Goal: Feedback & Contribution: Submit feedback/report problem

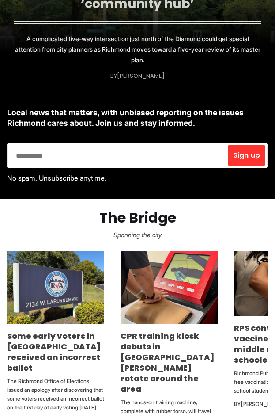
scroll to position [177, 0]
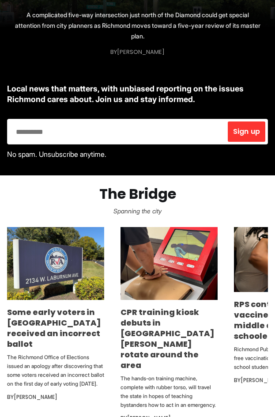
click at [37, 136] on input "email" at bounding box center [117, 132] width 217 height 22
type input "**********"
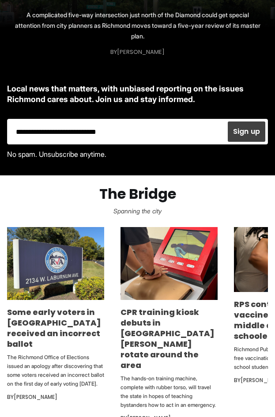
click at [243, 128] on span "Sign up" at bounding box center [246, 131] width 27 height 7
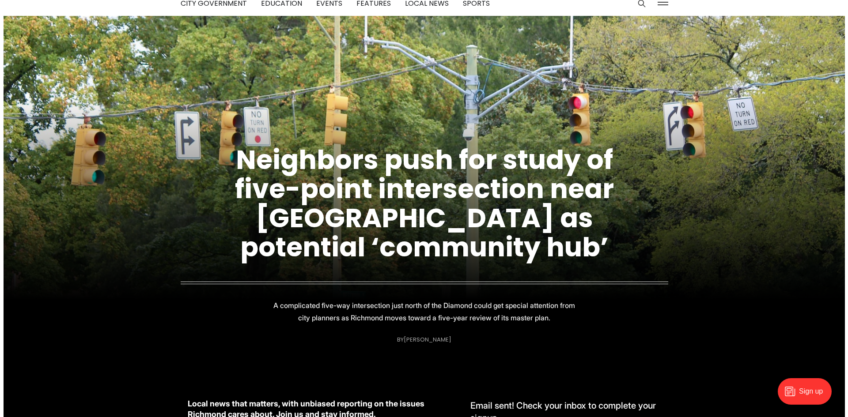
scroll to position [0, 0]
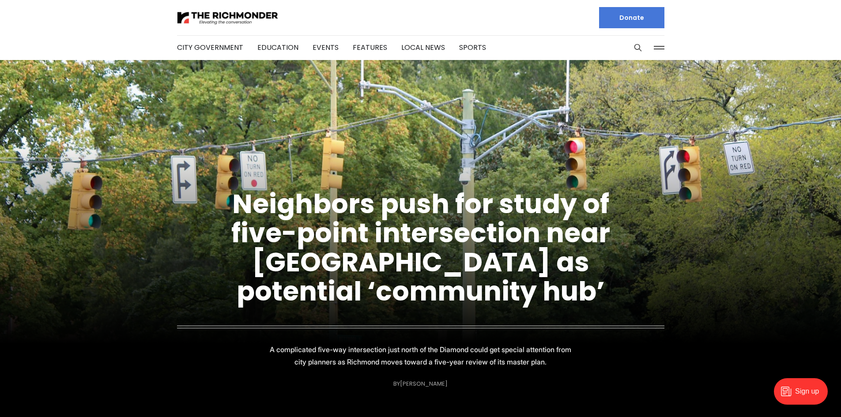
click at [275, 47] on button at bounding box center [659, 47] width 13 height 13
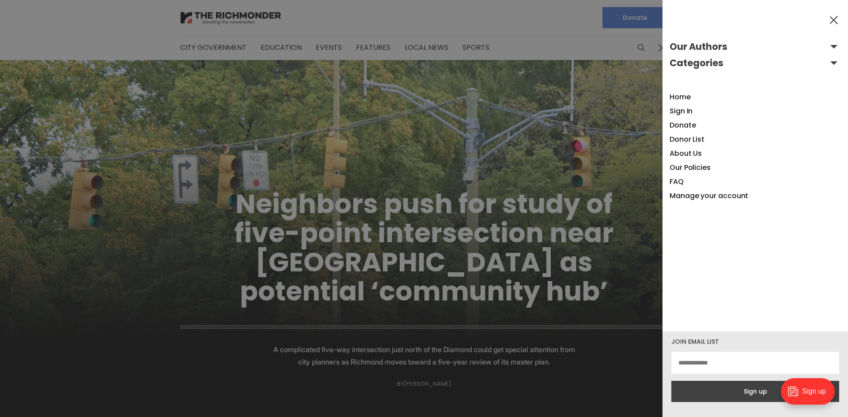
click at [275, 45] on button "Our Authors" at bounding box center [754, 47] width 171 height 14
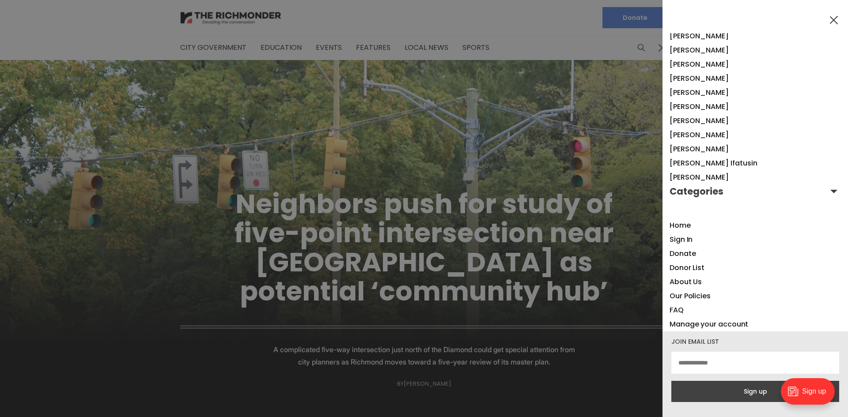
scroll to position [694, 0]
click at [275, 188] on button "Categories" at bounding box center [754, 189] width 171 height 14
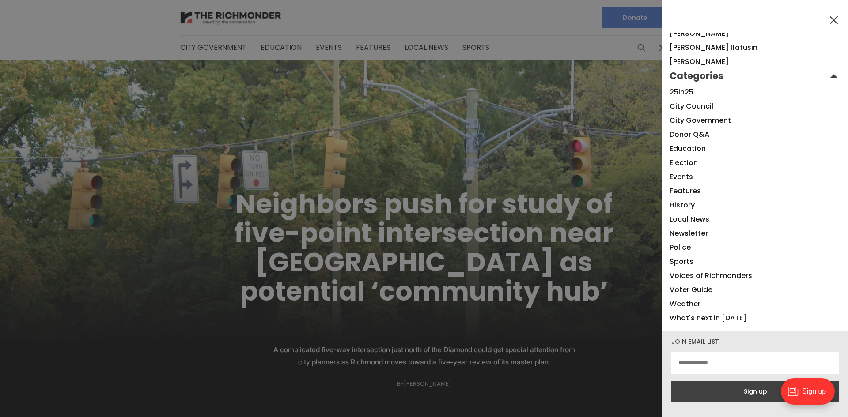
scroll to position [826, 0]
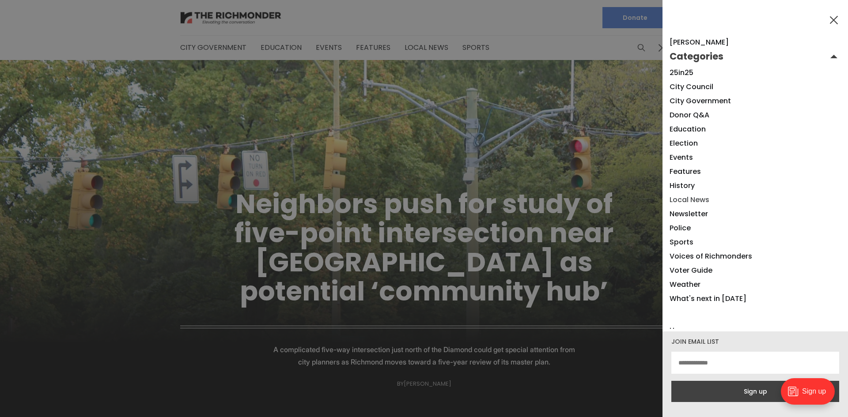
click at [275, 200] on link "Local News" at bounding box center [689, 200] width 40 height 10
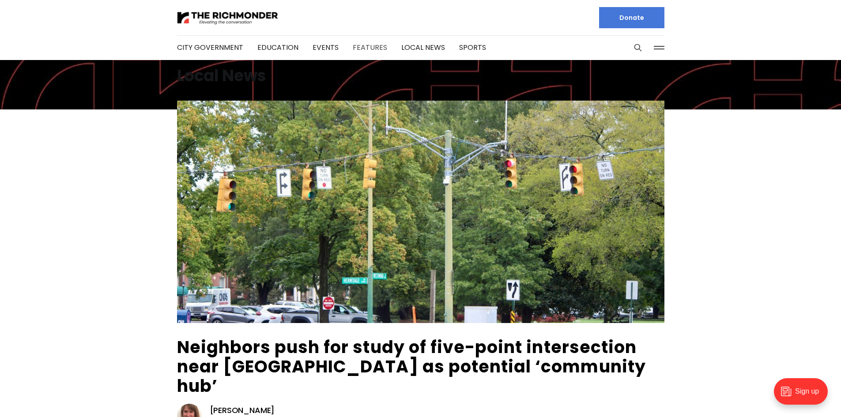
click at [353, 46] on link "Features" at bounding box center [370, 47] width 34 height 10
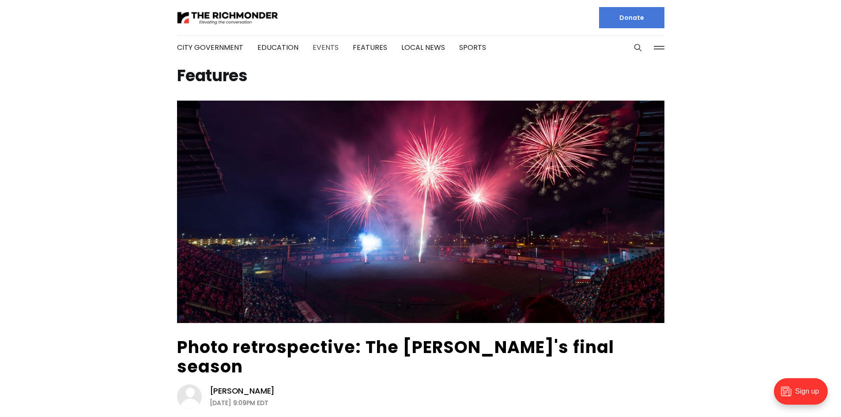
click at [325, 45] on link "Events" at bounding box center [326, 47] width 26 height 10
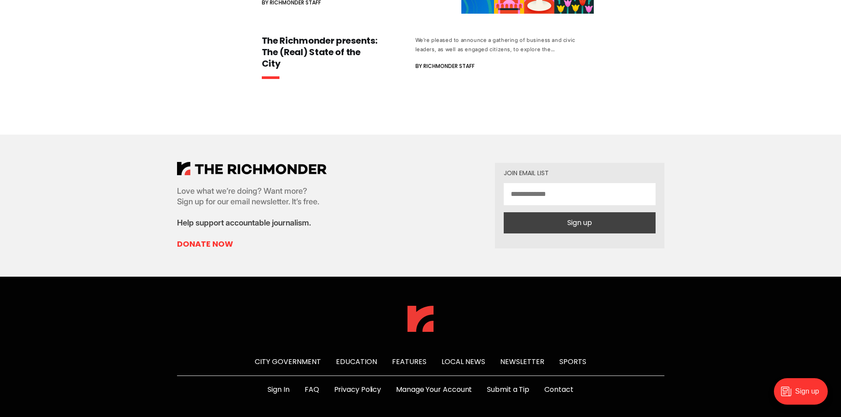
scroll to position [574, 0]
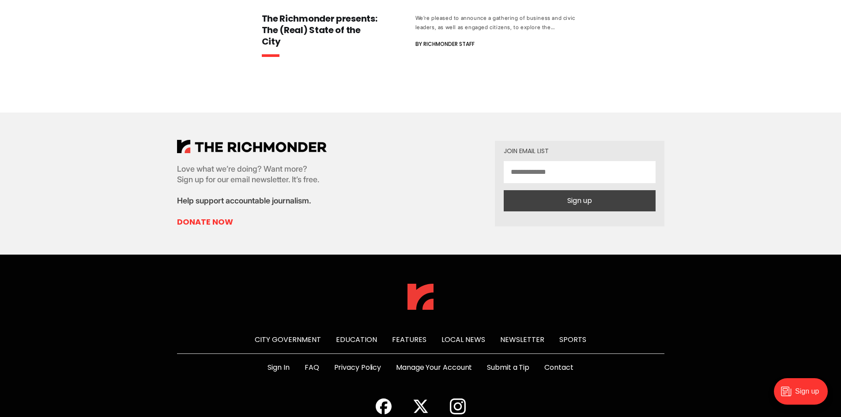
click at [511, 363] on link "Submit a Tip" at bounding box center [508, 368] width 42 height 11
